Goal: Task Accomplishment & Management: Use online tool/utility

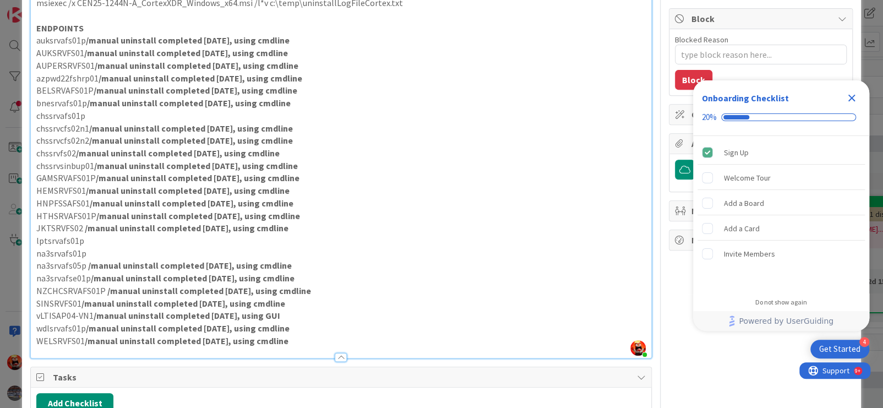
click at [853, 99] on icon "Close Checklist" at bounding box center [852, 98] width 7 height 7
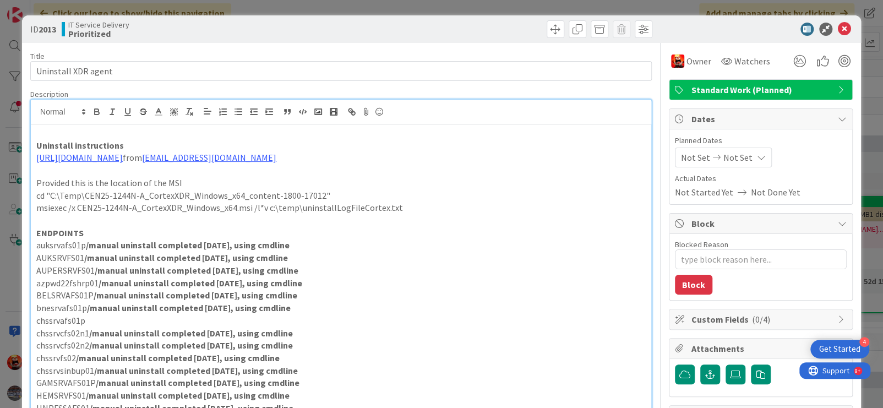
click at [710, 157] on icon at bounding box center [716, 158] width 13 height 8
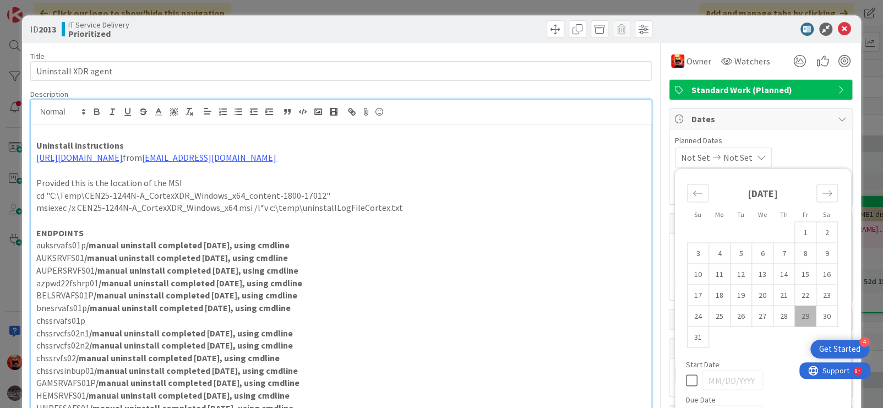
click at [795, 313] on td "29" at bounding box center [805, 316] width 21 height 21
type input "[DATE]"
type textarea "x"
click at [822, 191] on icon "Move forward to switch to the next month." at bounding box center [827, 193] width 10 height 10
click at [709, 229] on td "1" at bounding box center [719, 232] width 21 height 21
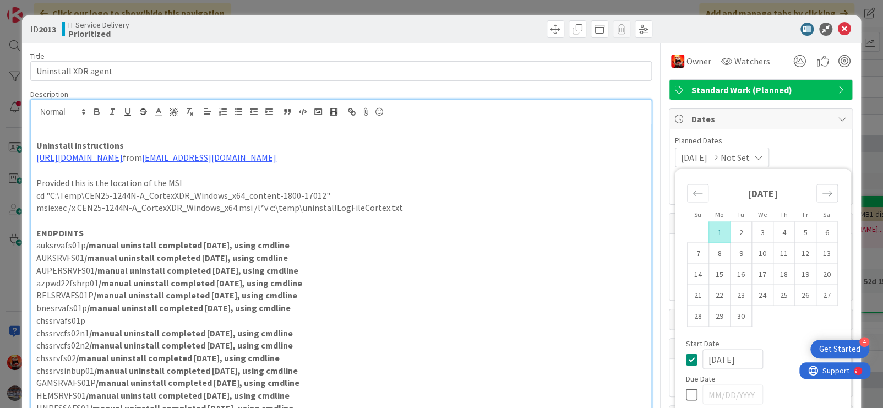
type input "[DATE]"
type textarea "x"
click at [839, 30] on icon at bounding box center [844, 29] width 13 height 13
